Goal: Task Accomplishment & Management: Use online tool/utility

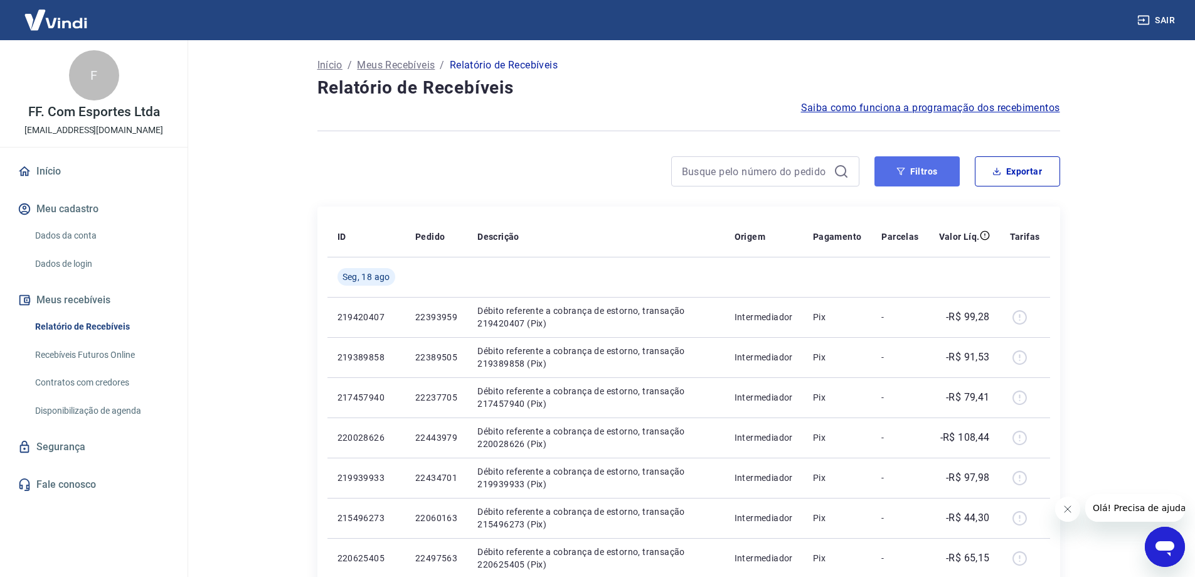
click at [919, 176] on button "Filtros" at bounding box center [917, 171] width 85 height 30
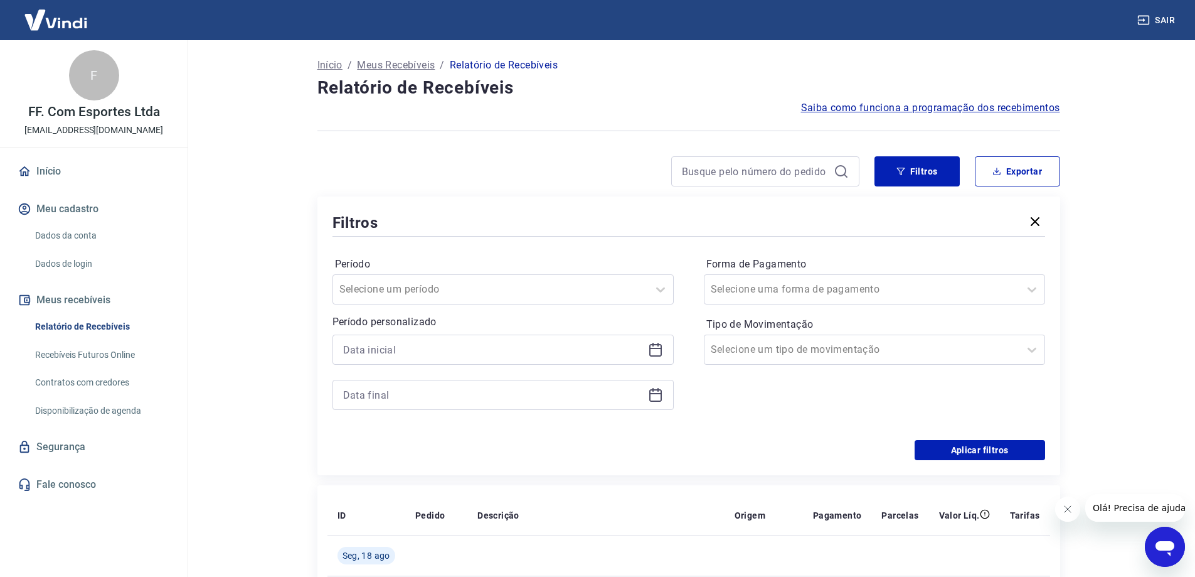
click at [651, 352] on icon at bounding box center [655, 349] width 15 height 15
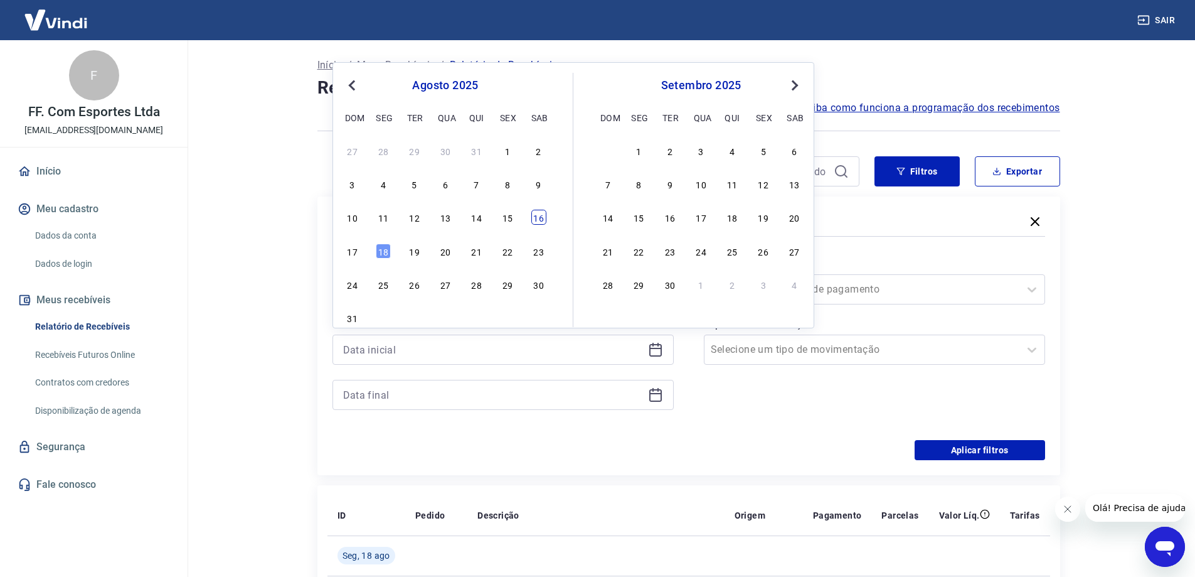
click at [538, 221] on div "16" at bounding box center [538, 217] width 15 height 15
type input "[DATE]"
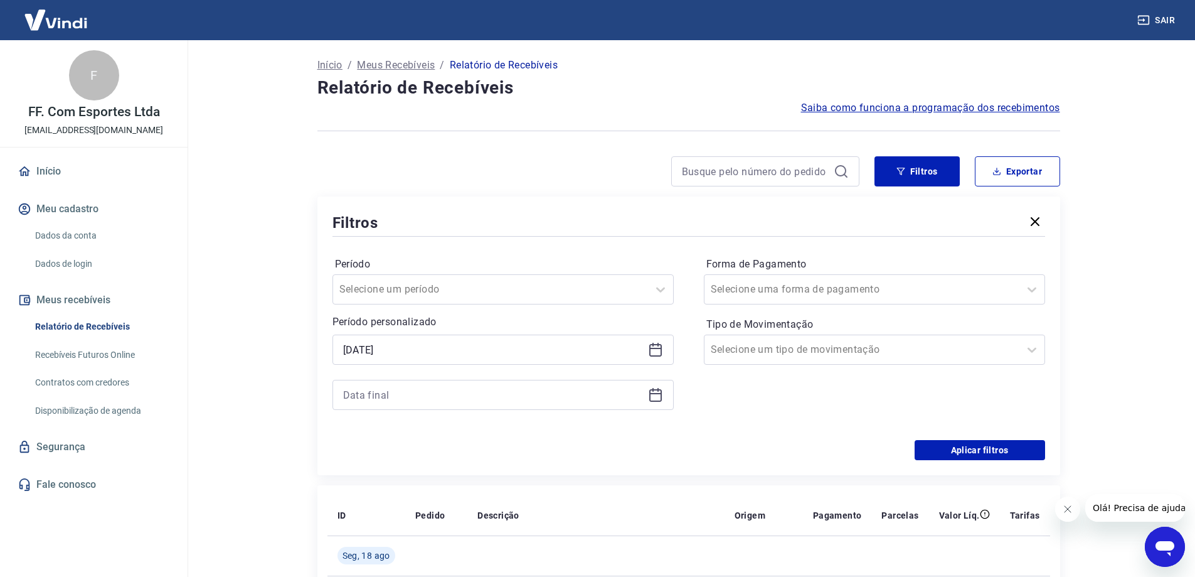
click at [659, 396] on icon at bounding box center [655, 394] width 15 height 15
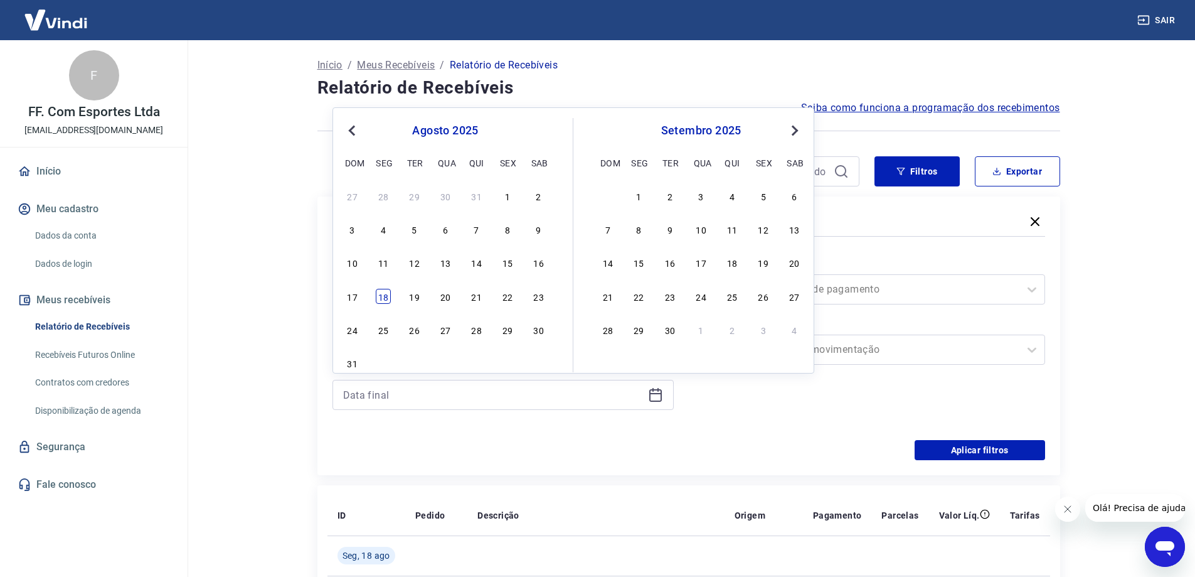
click at [383, 295] on div "18" at bounding box center [383, 296] width 15 height 15
type input "[DATE]"
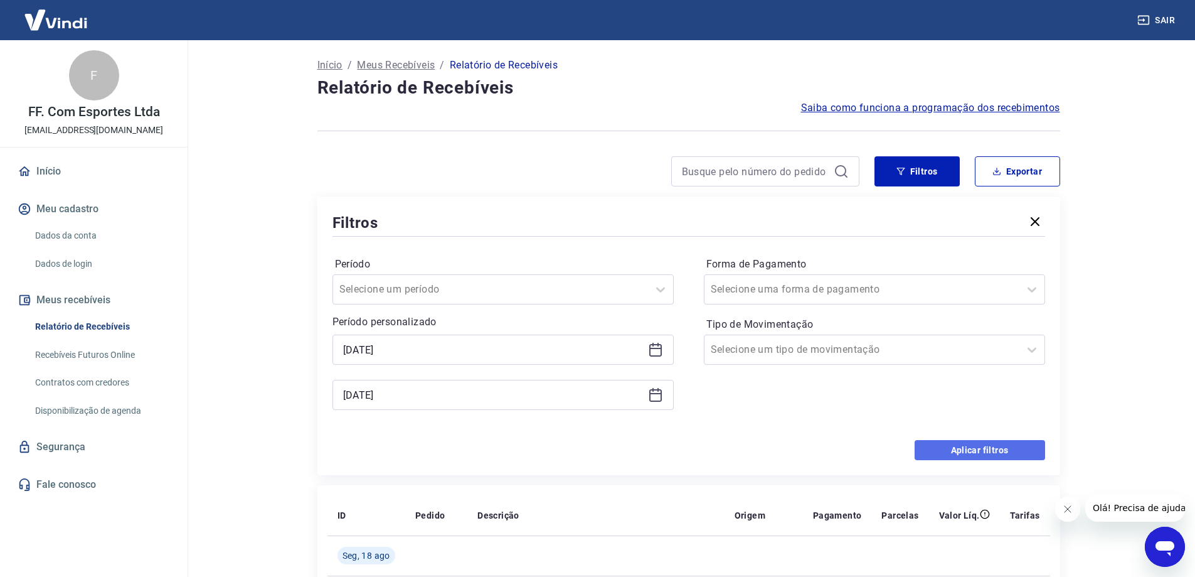
click at [962, 452] on button "Aplicar filtros" at bounding box center [980, 450] width 131 height 20
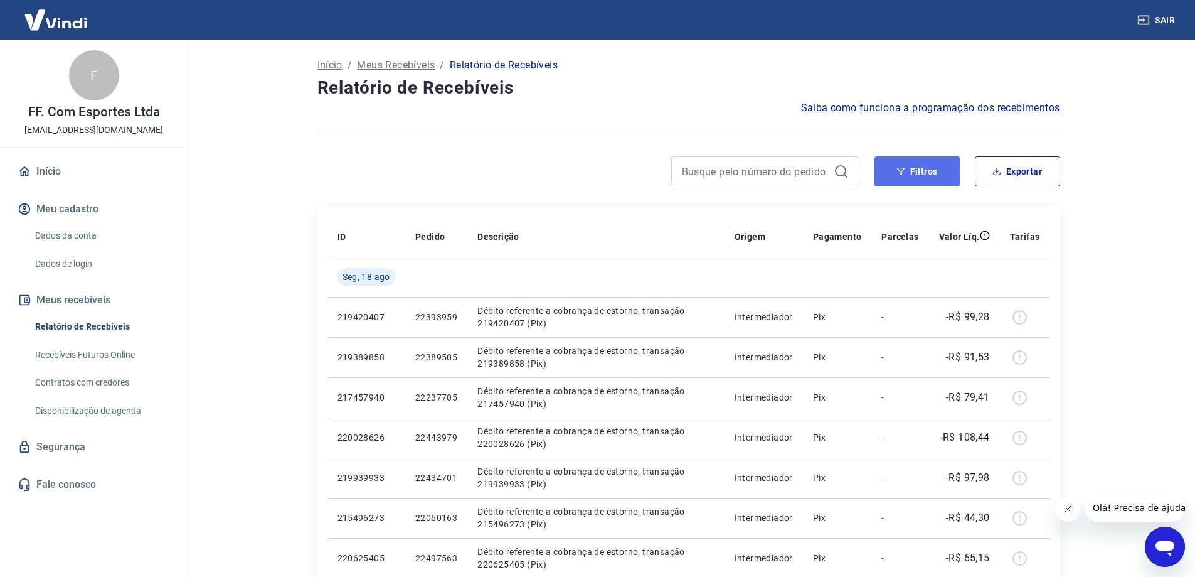
click at [897, 178] on button "Filtros" at bounding box center [917, 171] width 85 height 30
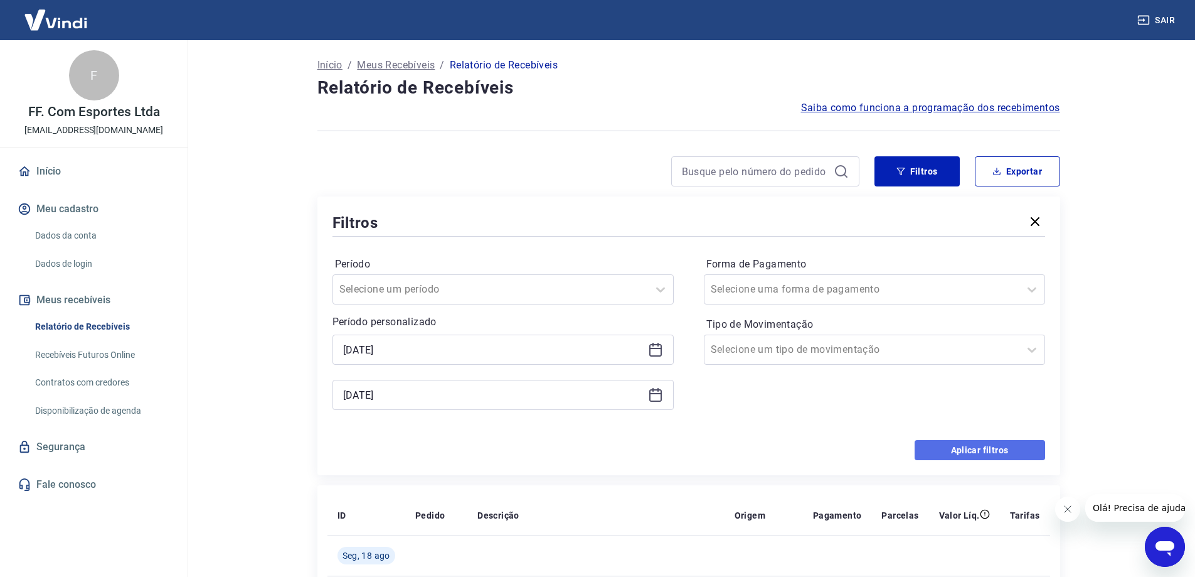
click at [943, 454] on button "Aplicar filtros" at bounding box center [980, 450] width 131 height 20
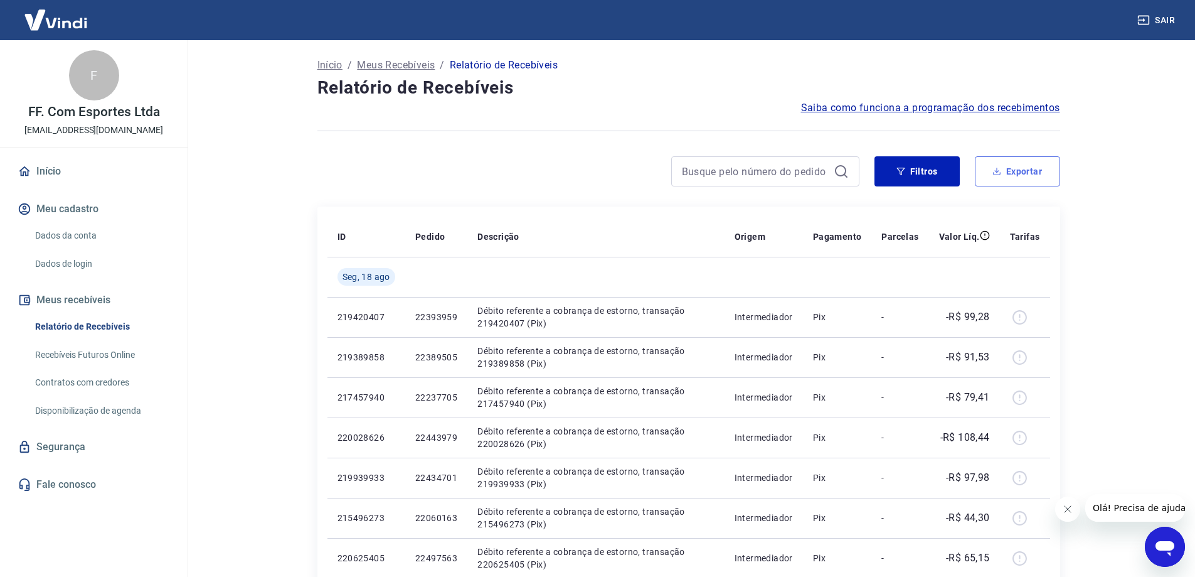
click at [989, 174] on button "Exportar" at bounding box center [1017, 171] width 85 height 30
type input "[DATE]"
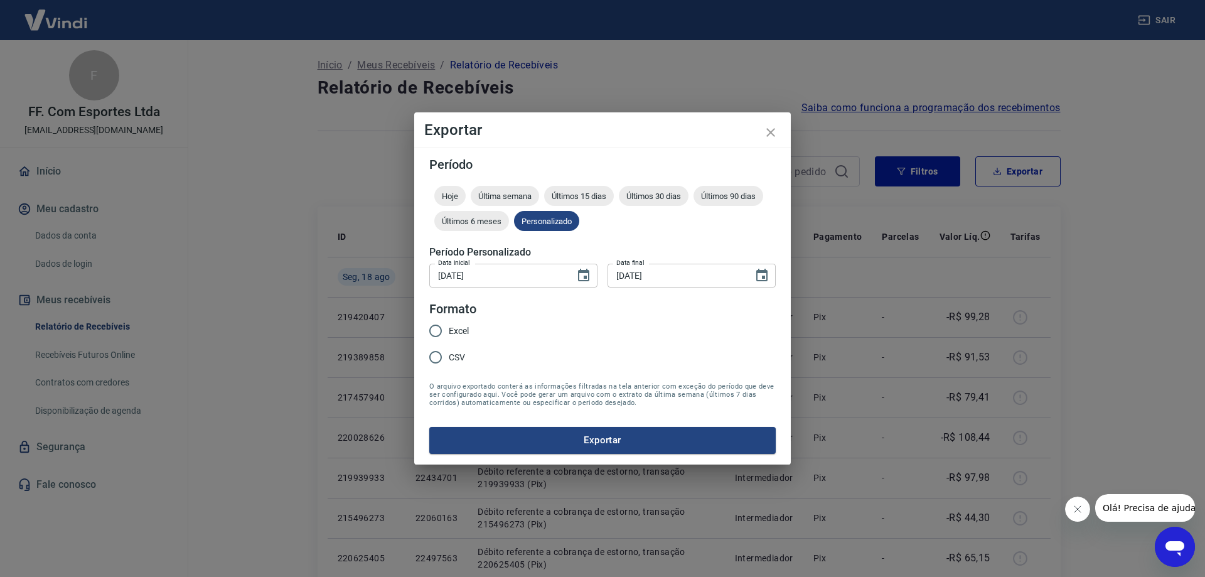
click at [459, 329] on span "Excel" at bounding box center [459, 330] width 20 height 13
click at [449, 329] on input "Excel" at bounding box center [435, 330] width 26 height 26
radio input "true"
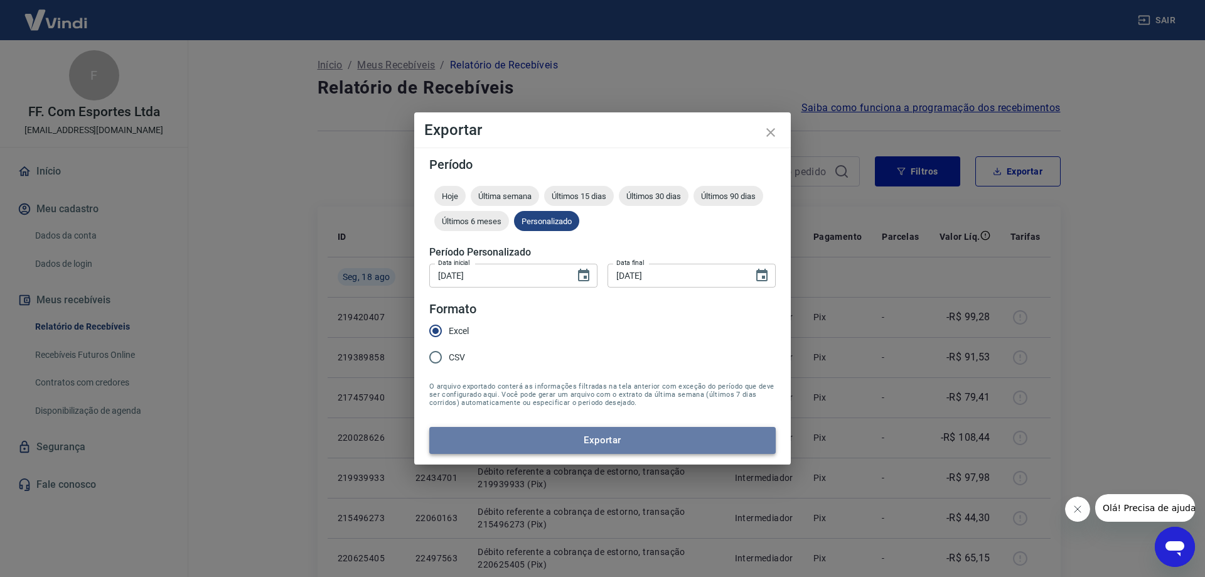
click at [624, 444] on button "Exportar" at bounding box center [602, 440] width 346 height 26
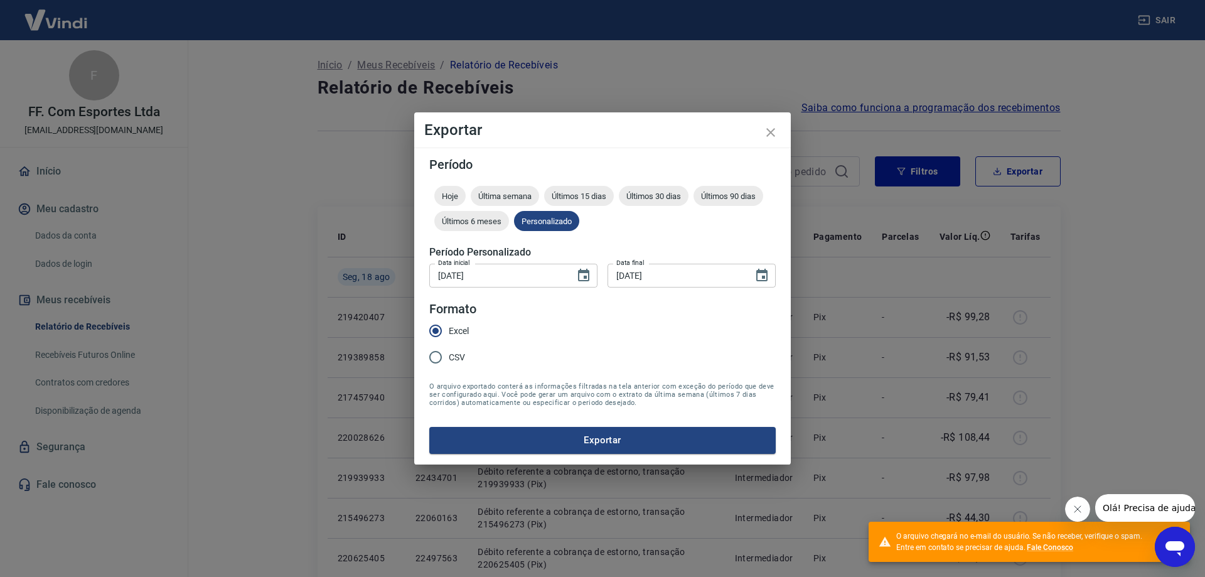
drag, startPoint x: 767, startPoint y: 131, endPoint x: 794, endPoint y: 173, distance: 50.0
click at [768, 131] on icon "close" at bounding box center [770, 132] width 15 height 15
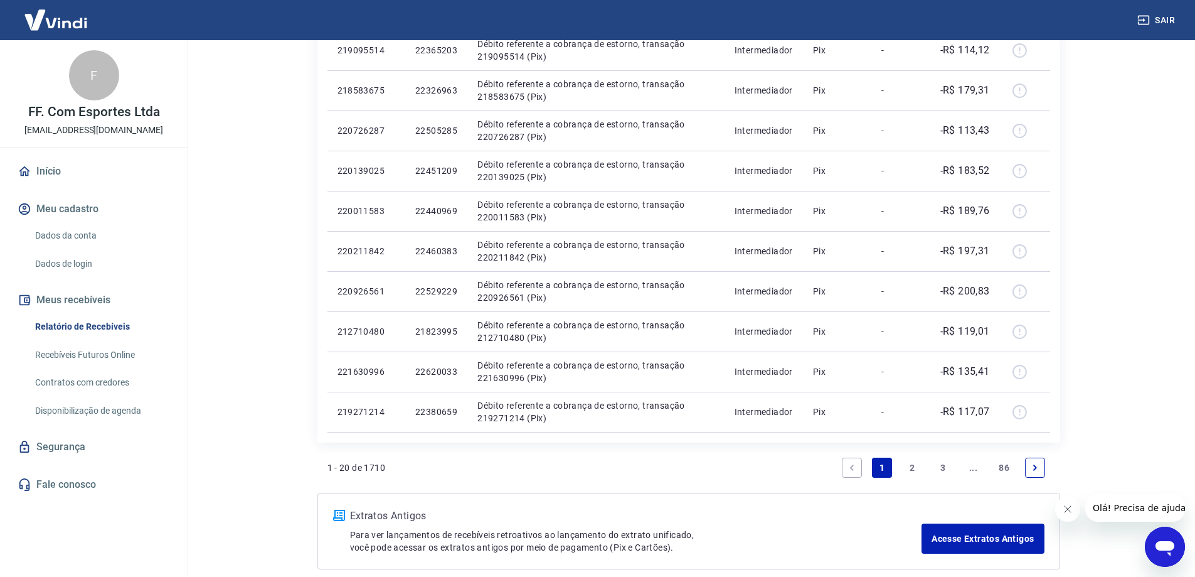
scroll to position [730, 0]
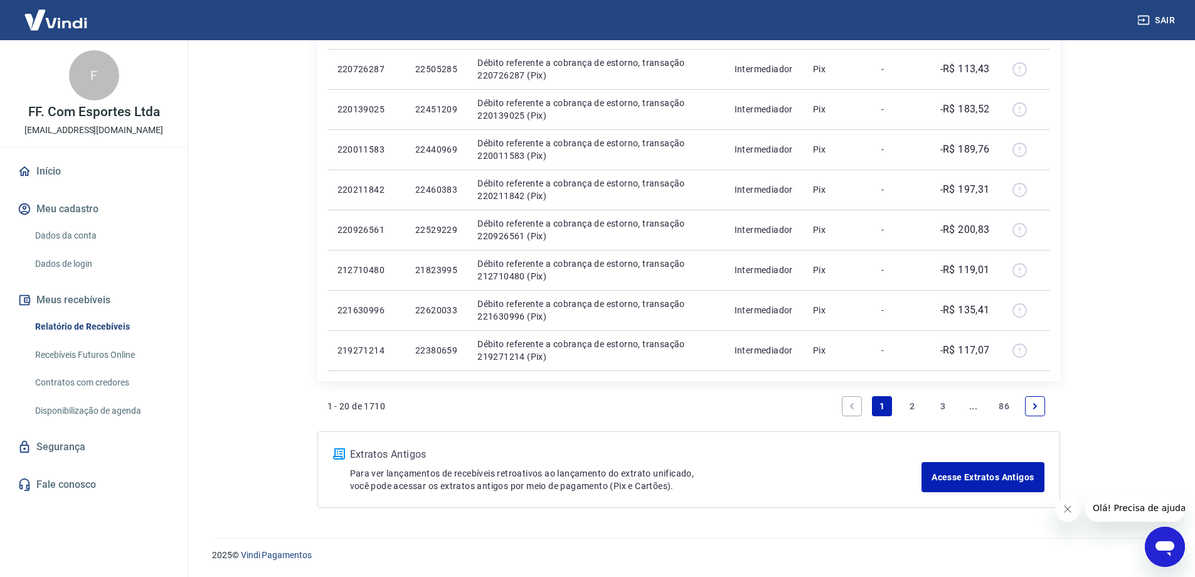
click at [914, 403] on link "2" at bounding box center [913, 406] width 20 height 20
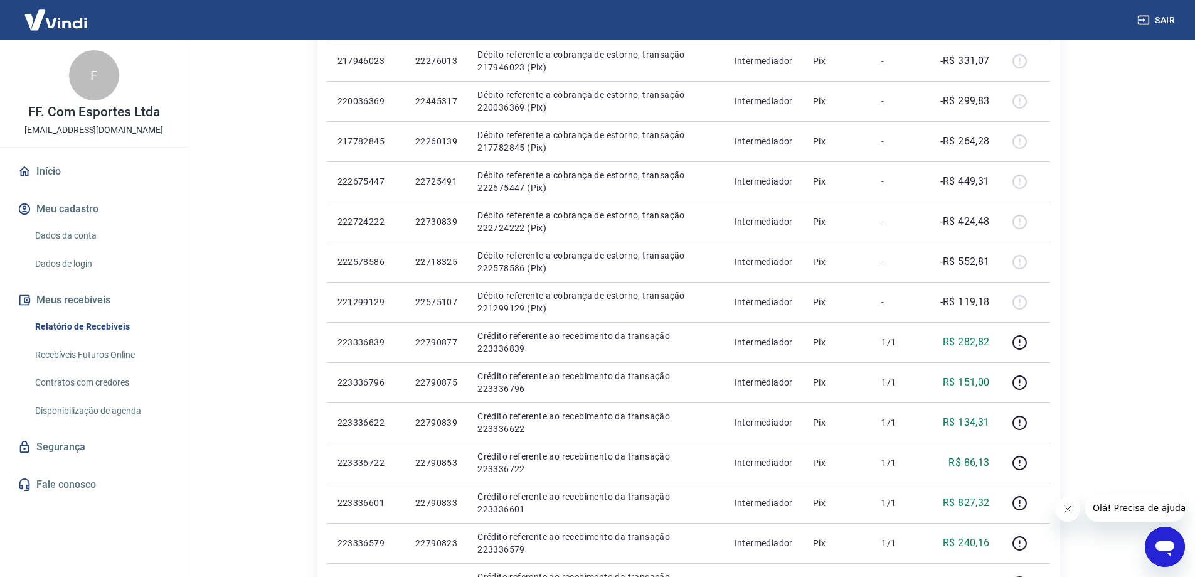
scroll to position [730, 0]
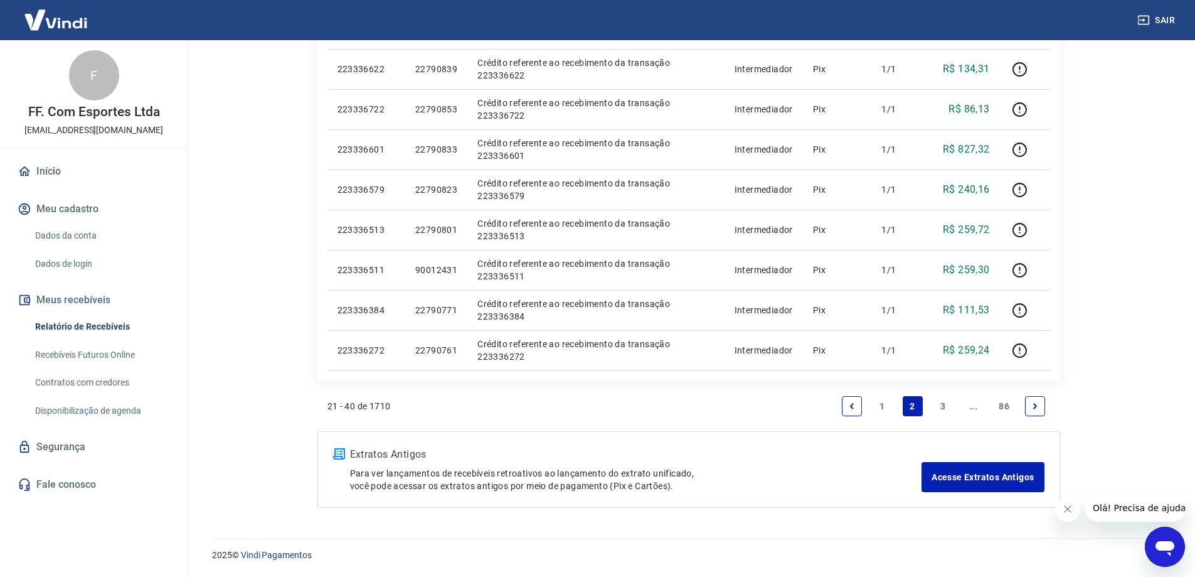
click at [885, 403] on link "1" at bounding box center [882, 406] width 20 height 20
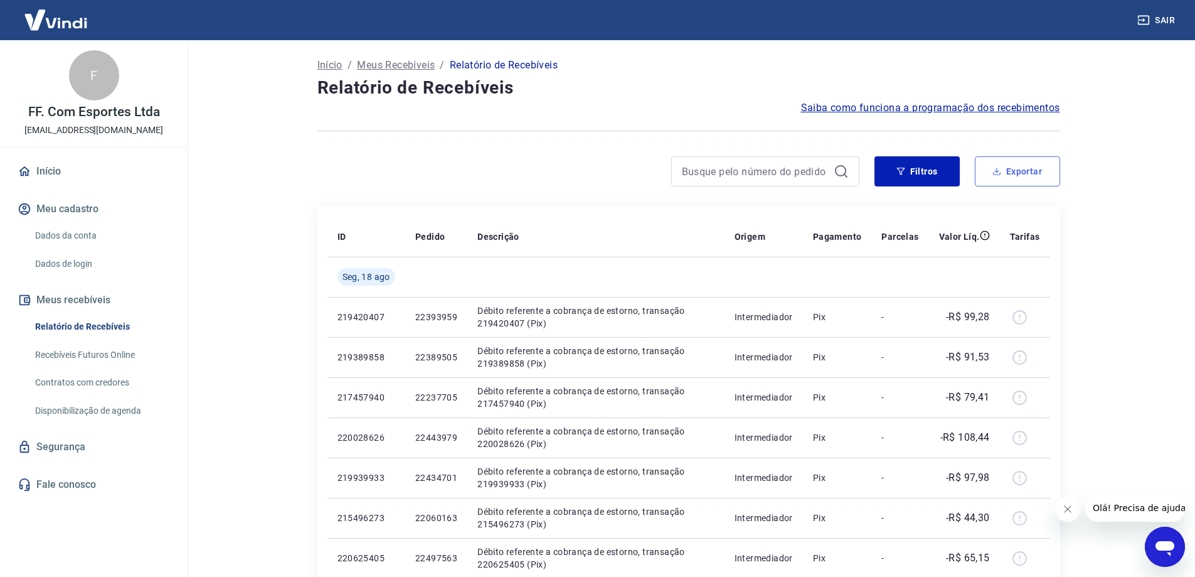
click at [1010, 165] on button "Exportar" at bounding box center [1017, 171] width 85 height 30
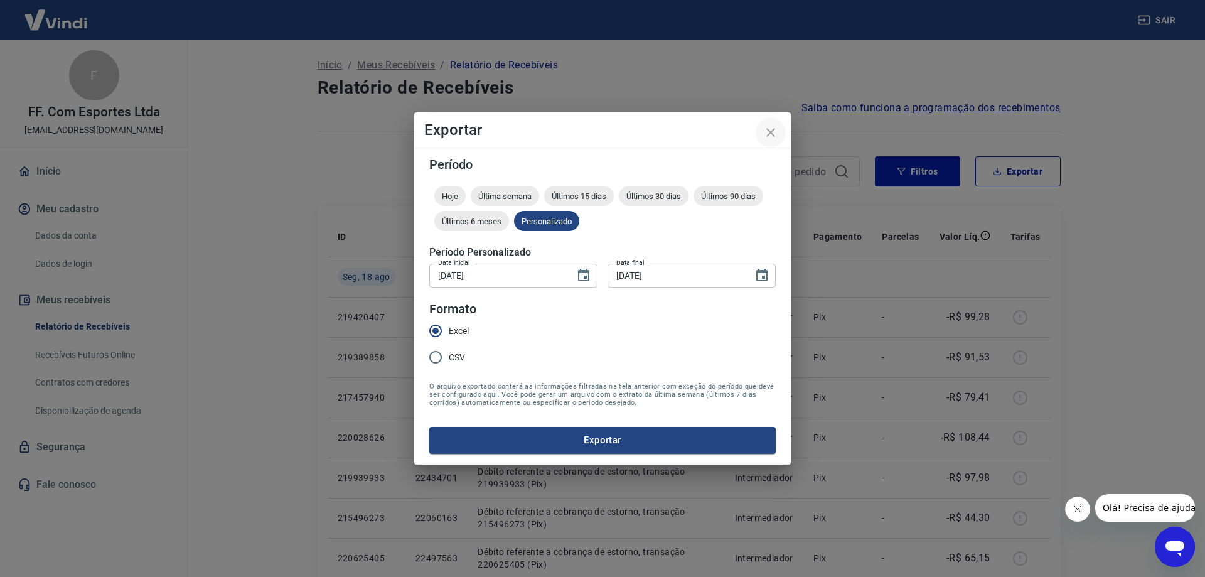
click at [767, 131] on icon "close" at bounding box center [770, 132] width 15 height 15
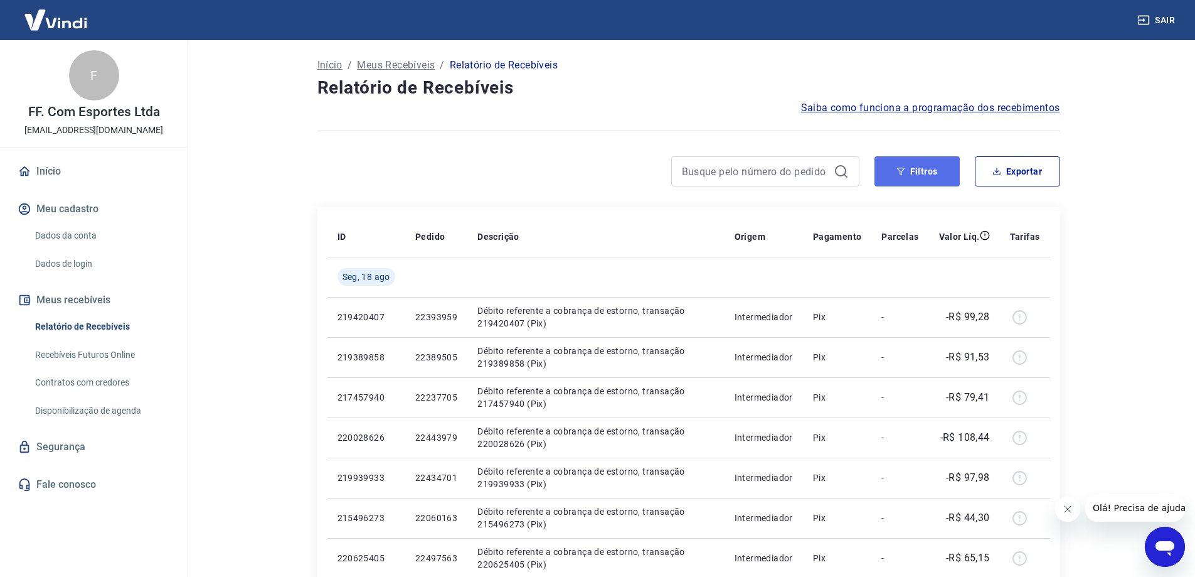
click at [913, 169] on button "Filtros" at bounding box center [917, 171] width 85 height 30
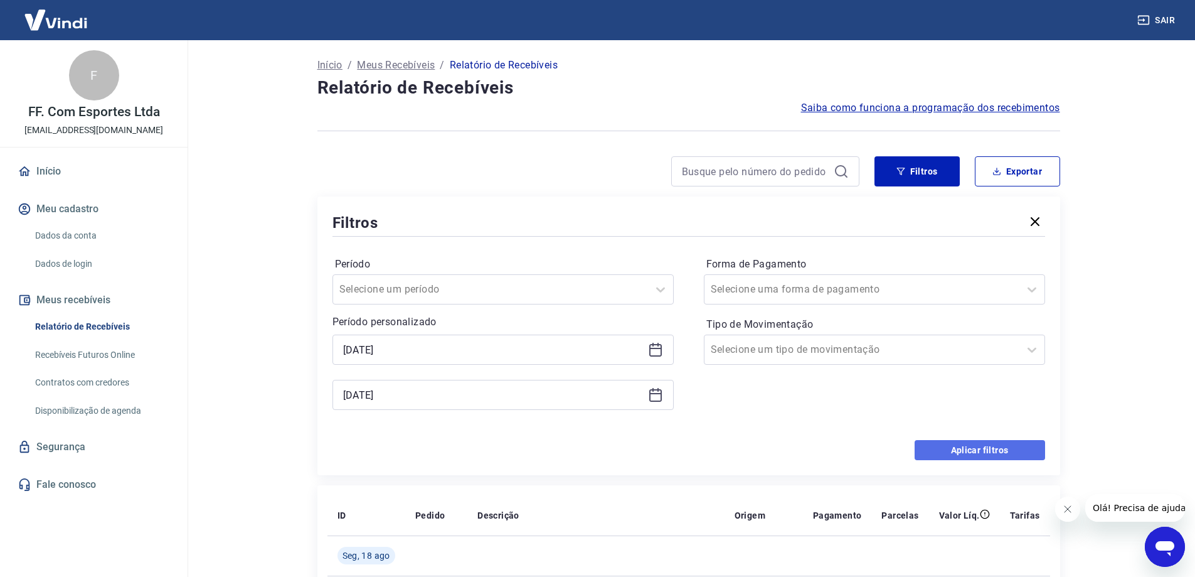
click at [956, 443] on button "Aplicar filtros" at bounding box center [980, 450] width 131 height 20
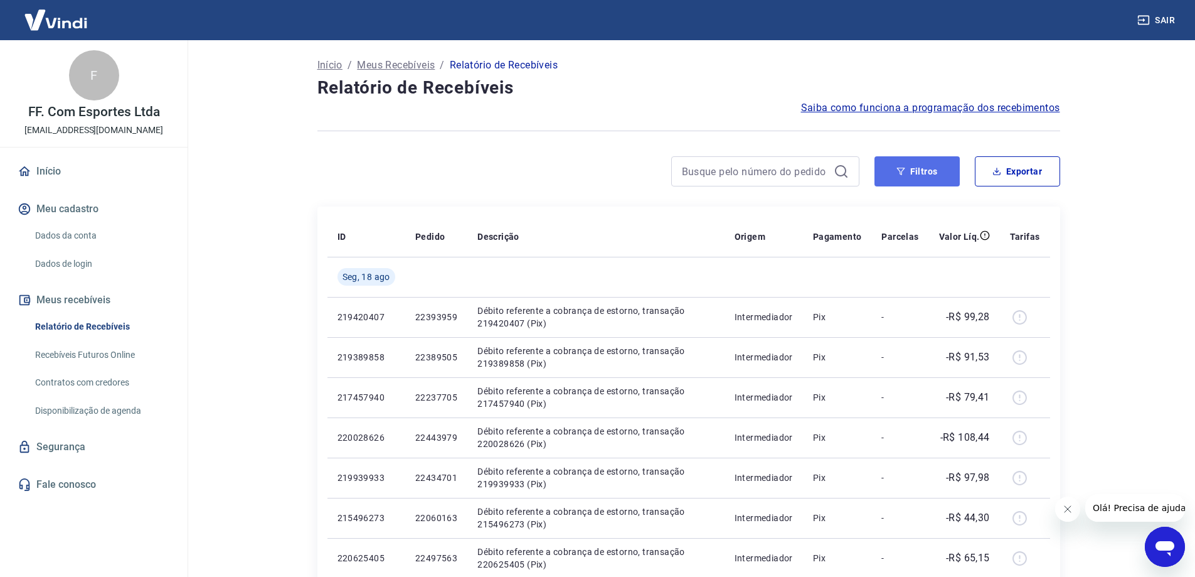
click at [924, 177] on button "Filtros" at bounding box center [917, 171] width 85 height 30
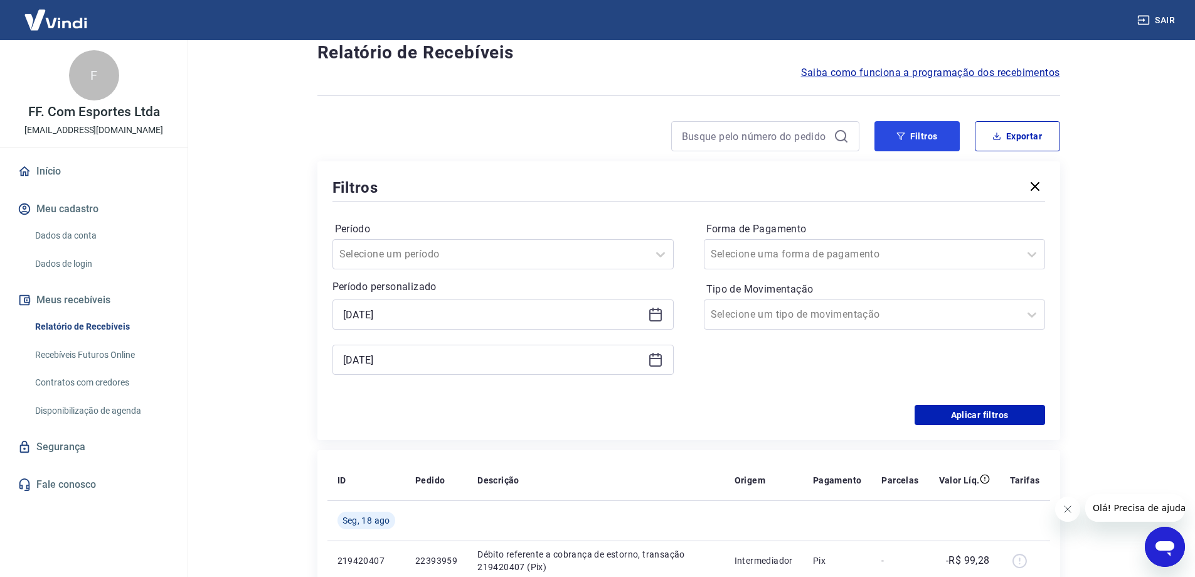
scroll to position [63, 0]
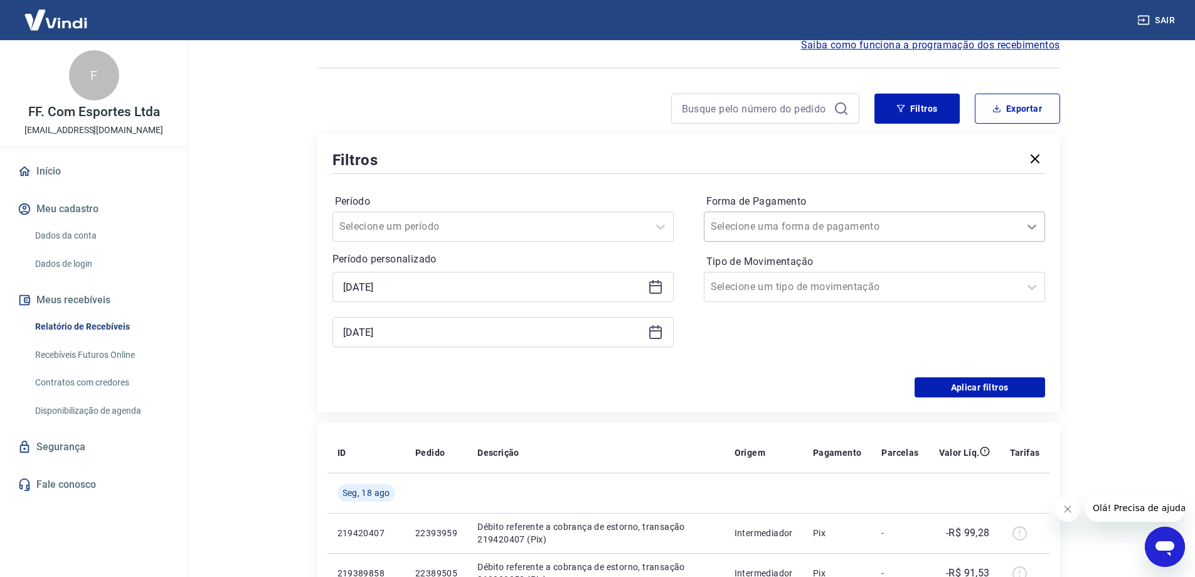
click at [1033, 227] on icon at bounding box center [1032, 227] width 9 height 5
click at [521, 382] on div "Aplicar filtros" at bounding box center [689, 387] width 713 height 20
click at [920, 221] on div at bounding box center [862, 227] width 302 height 18
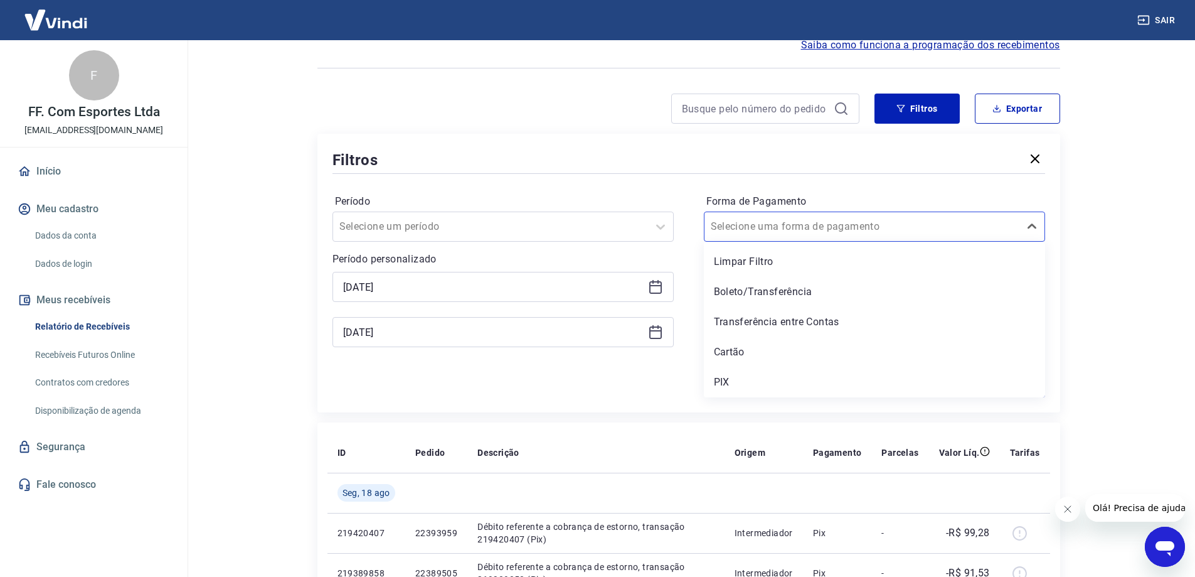
click at [670, 373] on div "Período Selecione um período Período personalizado [DATE] [DATE] Forma de Pagam…" at bounding box center [689, 276] width 713 height 201
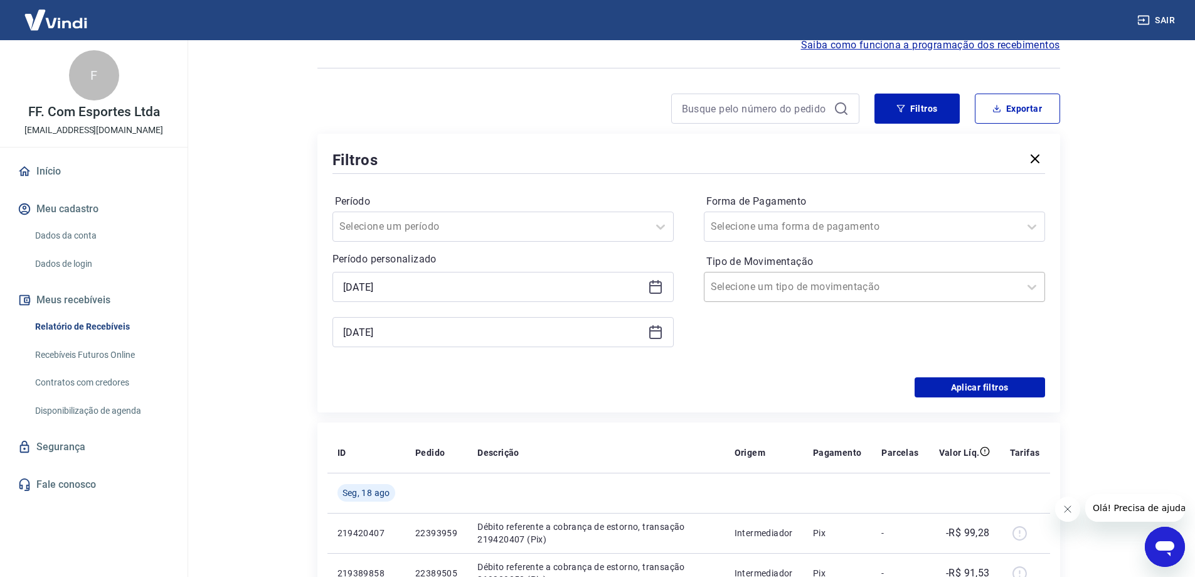
click at [837, 292] on div at bounding box center [862, 287] width 302 height 18
drag, startPoint x: 823, startPoint y: 376, endPoint x: 643, endPoint y: 385, distance: 180.9
click at [823, 377] on div "Saída" at bounding box center [874, 382] width 341 height 25
drag, startPoint x: 1010, startPoint y: 392, endPoint x: 719, endPoint y: 423, distance: 292.8
click at [1010, 391] on button "Aplicar filtros" at bounding box center [980, 387] width 131 height 20
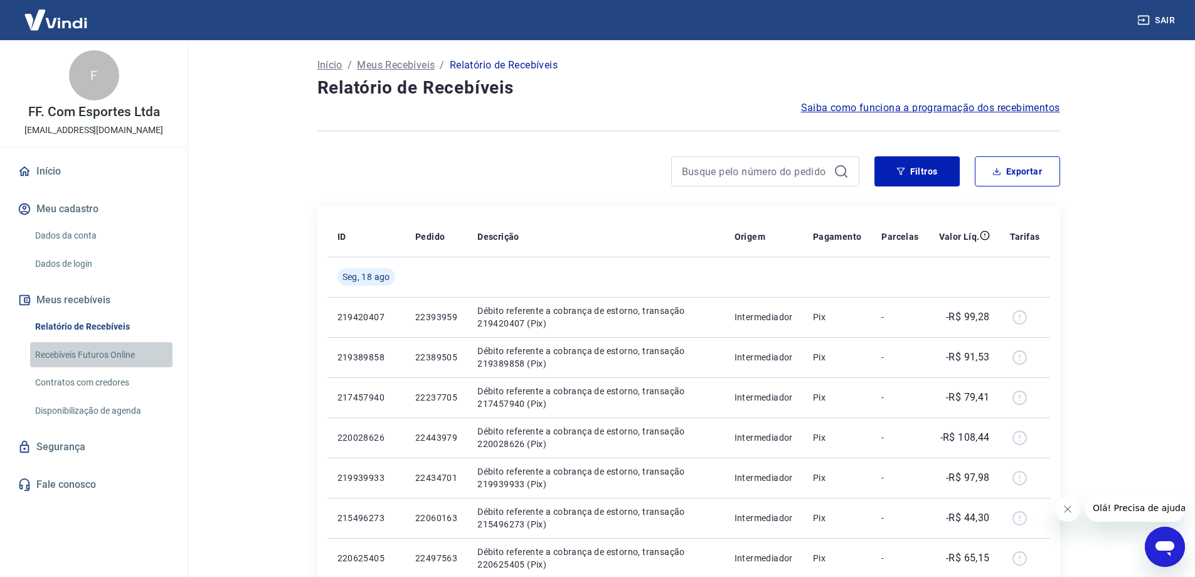
click at [92, 354] on link "Recebíveis Futuros Online" at bounding box center [101, 355] width 142 height 26
